Goal: Complete application form: Complete application form

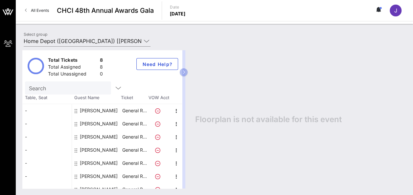
click at [98, 120] on div "[PERSON_NAME]" at bounding box center [99, 123] width 38 height 13
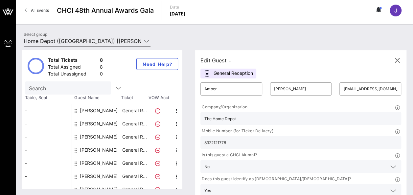
click at [99, 134] on div "[PERSON_NAME]" at bounding box center [99, 137] width 38 height 13
type input "[PERSON_NAME]"
type input "[PERSON_NAME][EMAIL_ADDRESS][DOMAIN_NAME]"
type input "4787185479"
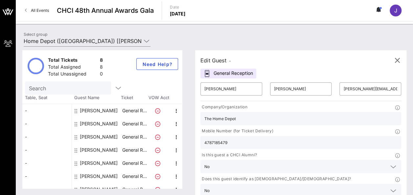
scroll to position [20, 0]
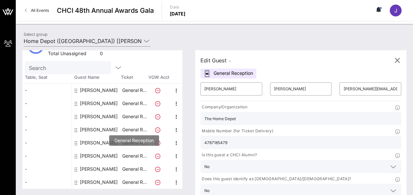
click at [133, 155] on p "General R…" at bounding box center [134, 156] width 26 height 13
click at [99, 159] on div "[PERSON_NAME]" at bounding box center [99, 156] width 38 height 13
type input "[PERSON_NAME]"
type input "[PERSON_NAME][EMAIL_ADDRESS][PERSON_NAME][DOMAIN_NAME]"
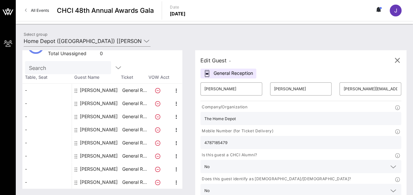
type input "SRS Distribution"
type input "4046152834"
click at [99, 166] on div "[PERSON_NAME]" at bounding box center [99, 169] width 38 height 13
type input "[PERSON_NAME]"
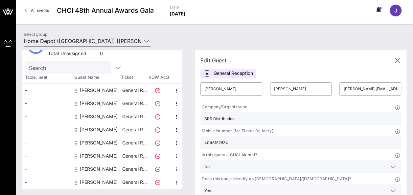
type input "[EMAIL_ADDRESS][DOMAIN_NAME]"
type input "The Home Depot"
type input "2292246056"
click at [89, 181] on div "[PERSON_NAME]" at bounding box center [99, 182] width 38 height 13
type input "[PERSON_NAME]"
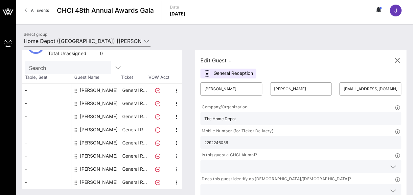
type input "[PERSON_NAME]"
type input "[EMAIL_ADDRESS][DOMAIN_NAME]"
type input "7725591020"
type input "The Home Depot"
click at [95, 127] on div "[PERSON_NAME]" at bounding box center [99, 129] width 38 height 13
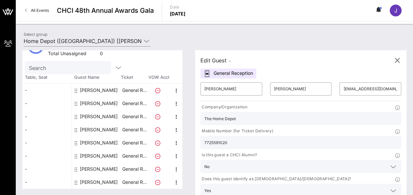
type input "[PERSON_NAME]"
type input "Montes de Oca"
type input "[EMAIL_ADDRESS][DOMAIN_NAME]"
type input "[PHONE_NUMBER]"
click at [95, 91] on div "[PERSON_NAME]" at bounding box center [99, 90] width 38 height 13
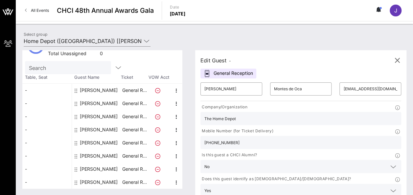
type input "[PERSON_NAME]"
type input "[EMAIL_ADDRESS][DOMAIN_NAME]"
type input "5165218932"
click at [88, 106] on div "[PERSON_NAME]" at bounding box center [99, 103] width 38 height 13
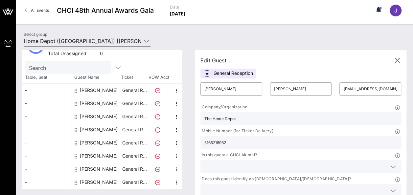
type input "Amber"
type input "[PERSON_NAME]"
type input "[EMAIL_ADDRESS][DOMAIN_NAME]"
type input "8322121778"
type input "The Home Depot"
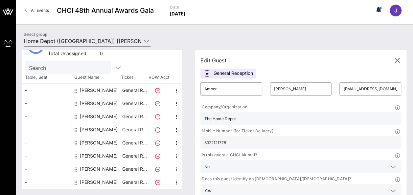
click at [90, 120] on div "[PERSON_NAME]" at bounding box center [99, 116] width 38 height 13
type input "[PERSON_NAME]"
type input "[PERSON_NAME][EMAIL_ADDRESS][DOMAIN_NAME]"
type input "4787185479"
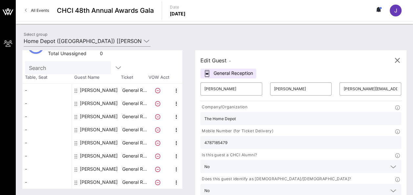
click at [96, 158] on div "[PERSON_NAME]" at bounding box center [99, 156] width 38 height 13
type input "[PERSON_NAME]"
type input "[PERSON_NAME][EMAIL_ADDRESS][PERSON_NAME][DOMAIN_NAME]"
type input "SRS Distribution"
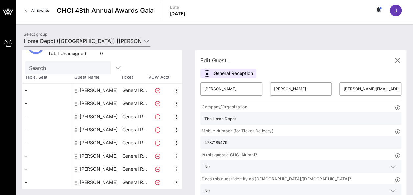
type input "4046152834"
click at [92, 170] on div "[PERSON_NAME]" at bounding box center [99, 169] width 38 height 13
type input "[PERSON_NAME]"
type input "[EMAIL_ADDRESS][DOMAIN_NAME]"
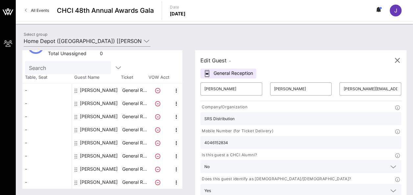
type input "The Home Depot"
type input "2292246056"
click at [92, 181] on div "[PERSON_NAME]" at bounding box center [99, 182] width 38 height 13
type input "[PERSON_NAME]"
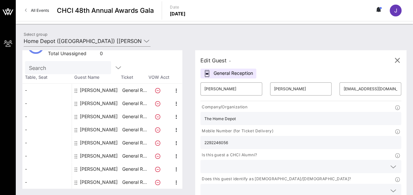
type input "[EMAIL_ADDRESS][DOMAIN_NAME]"
type input "7725591020"
type input "The Home Depot"
